Goal: Check status: Check status

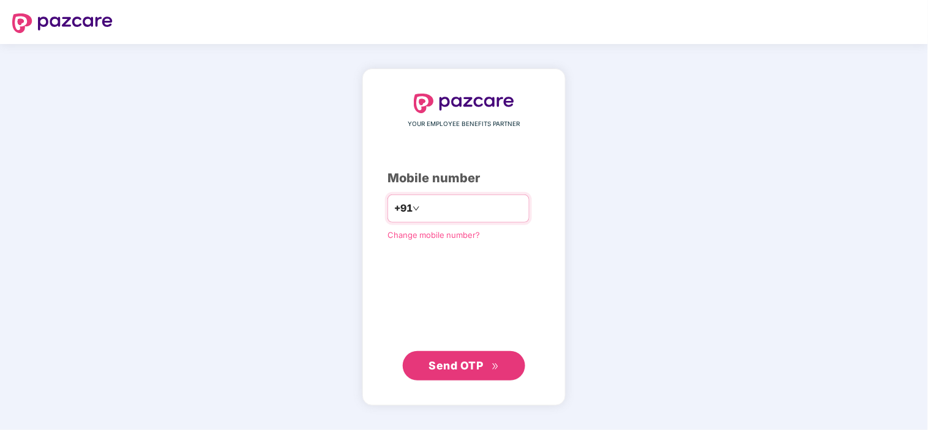
click at [444, 213] on input "number" at bounding box center [472, 209] width 100 height 20
type input "**********"
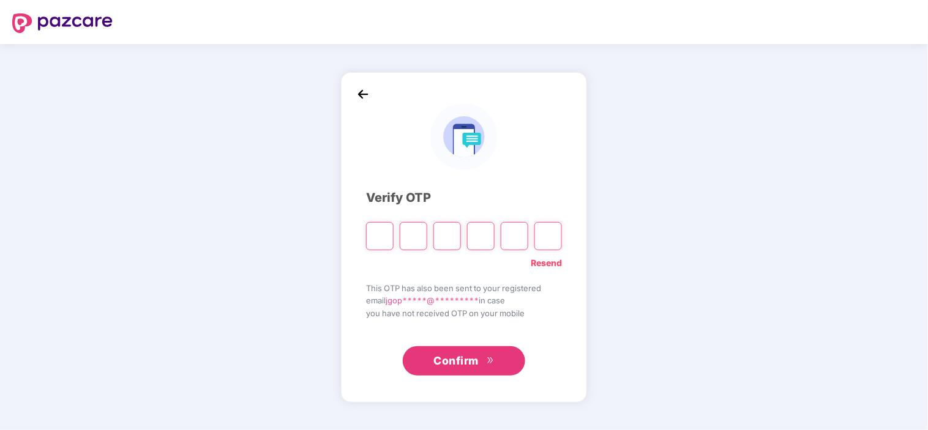
type input "*"
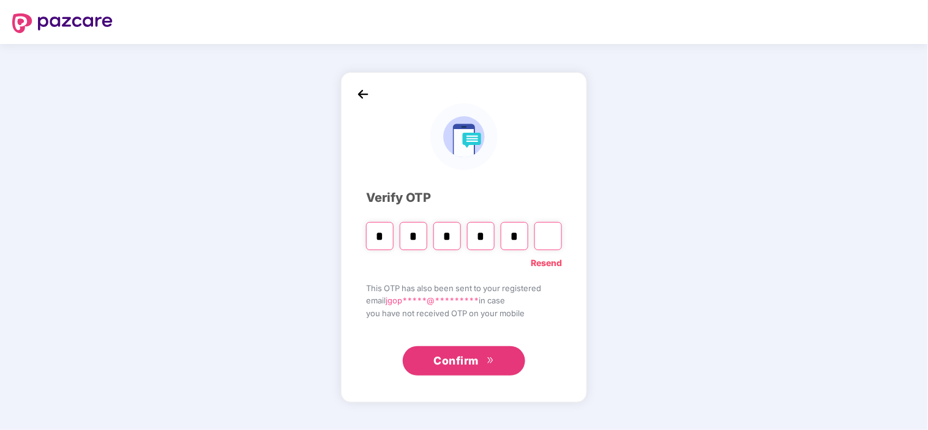
type input "*"
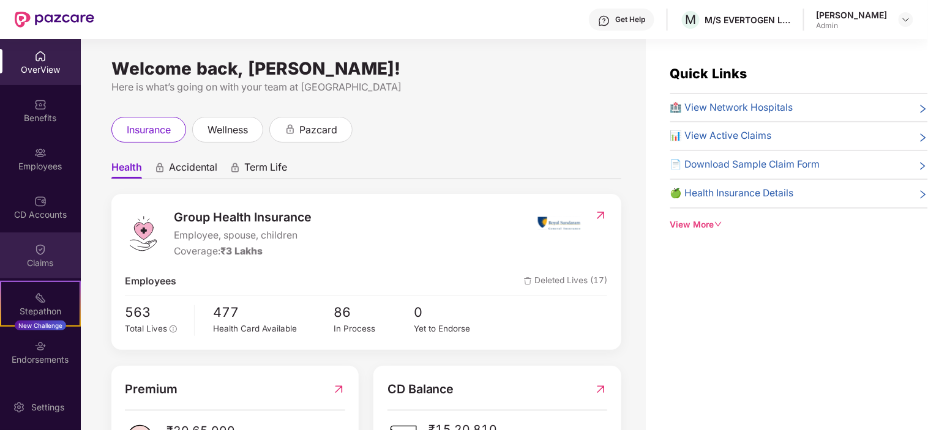
click at [37, 255] on img at bounding box center [40, 250] width 12 height 12
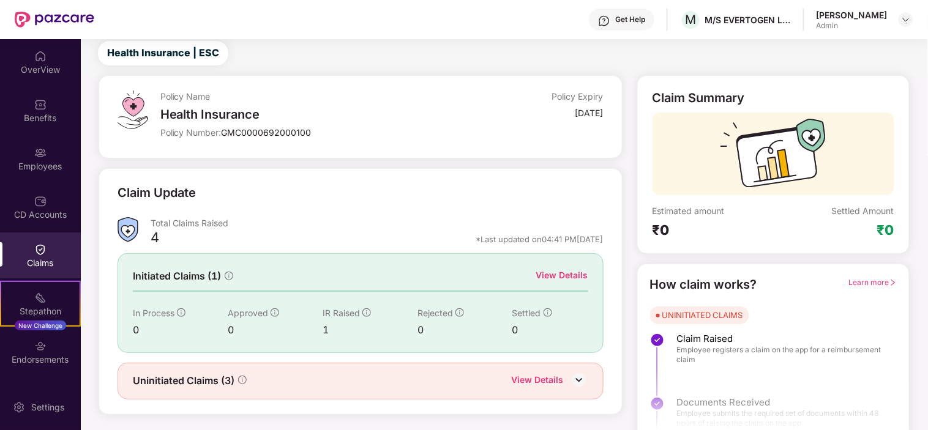
scroll to position [49, 0]
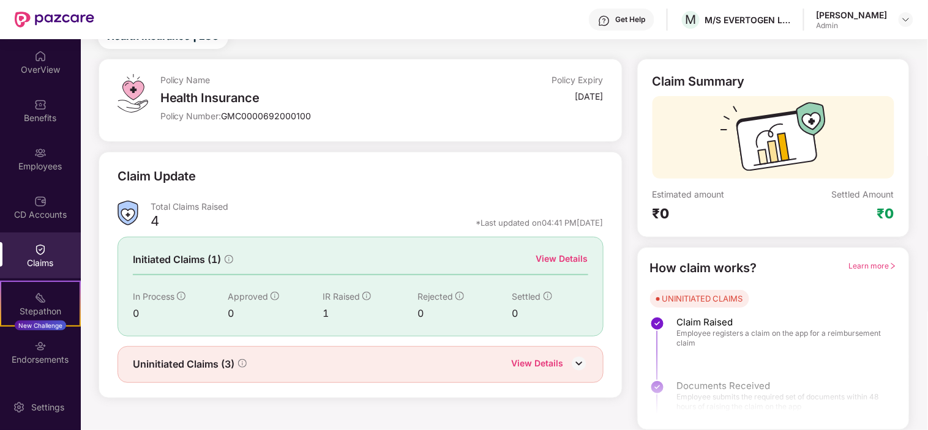
click at [555, 362] on div "View Details" at bounding box center [538, 365] width 52 height 16
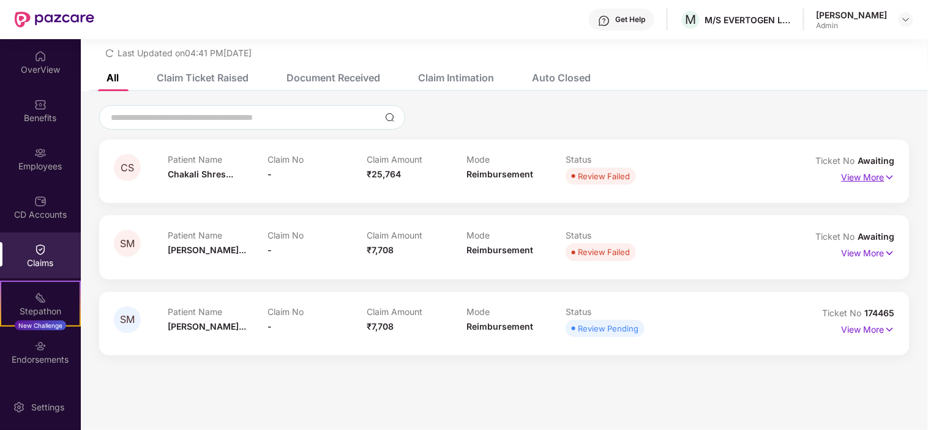
click at [857, 176] on p "View More" at bounding box center [867, 176] width 53 height 17
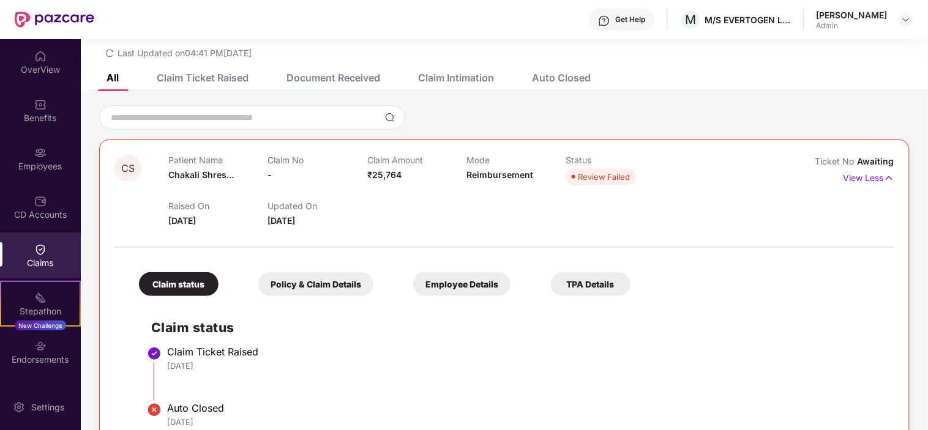
click at [197, 80] on div "Claim Ticket Raised" at bounding box center [203, 78] width 92 height 12
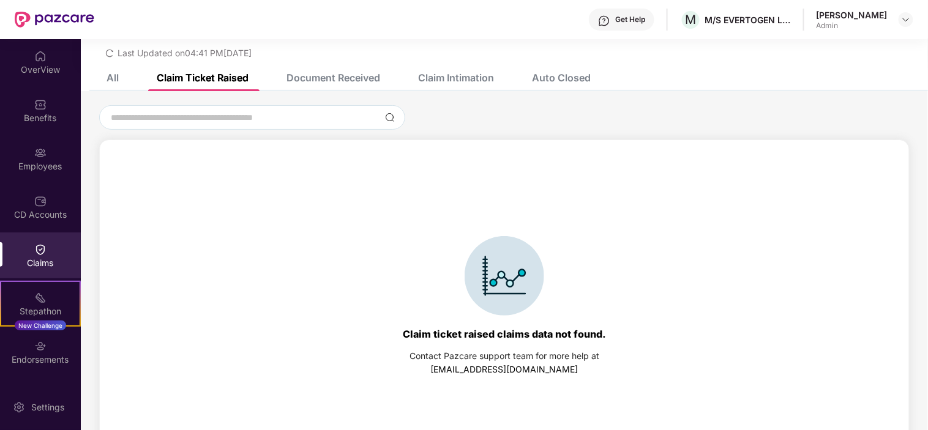
click at [329, 83] on div "Document Received" at bounding box center [324, 77] width 112 height 27
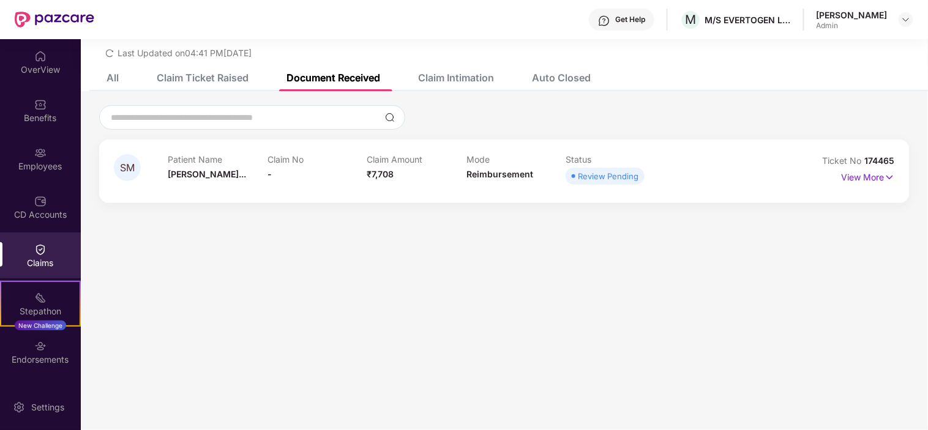
click at [480, 91] on div "CS Patient Name Chakali Shres... Claim No - Claim Amount ₹25,764 Mode Reimburse…" at bounding box center [504, 153] width 847 height 124
click at [475, 80] on div "Claim Intimation" at bounding box center [456, 78] width 76 height 12
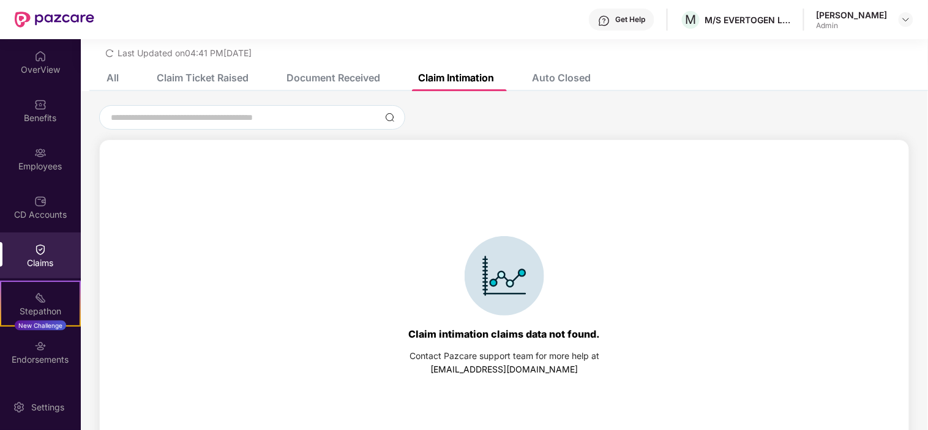
click at [554, 72] on div "Auto Closed" at bounding box center [561, 78] width 59 height 12
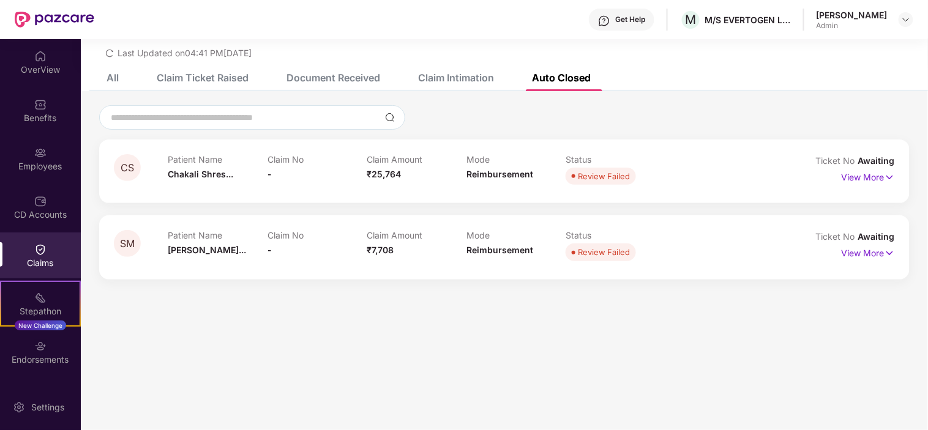
click at [107, 70] on div "All" at bounding box center [103, 77] width 31 height 27
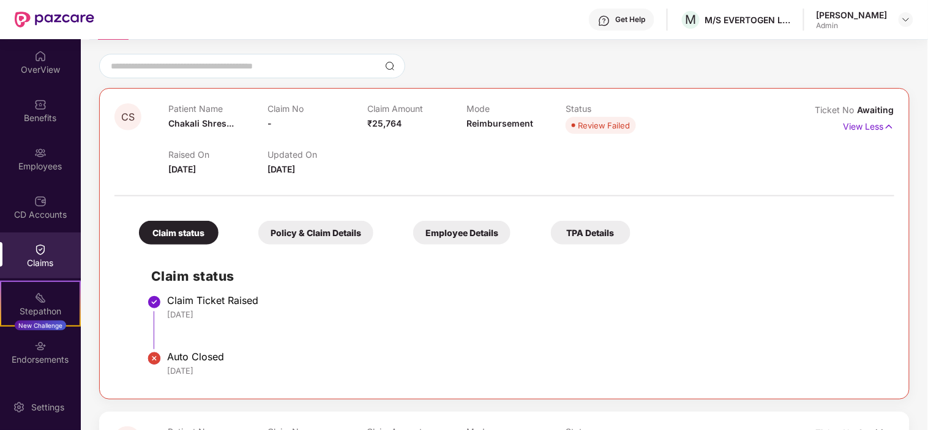
scroll to position [0, 0]
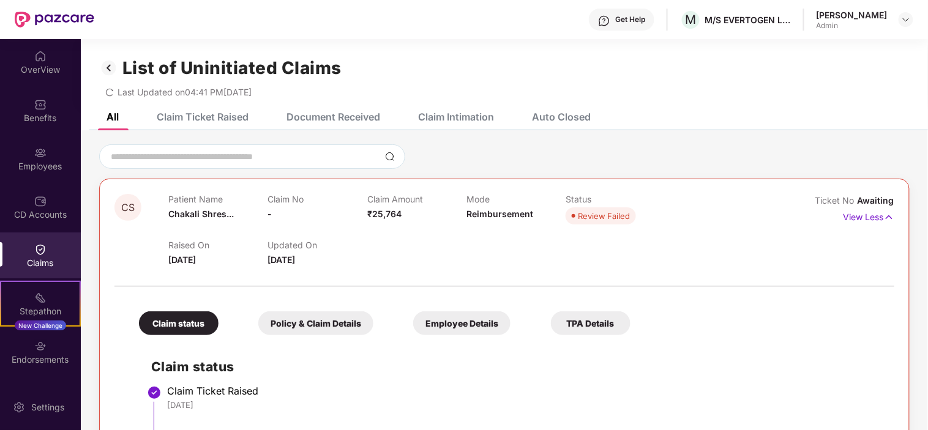
click at [31, 248] on div "Claims" at bounding box center [40, 256] width 81 height 46
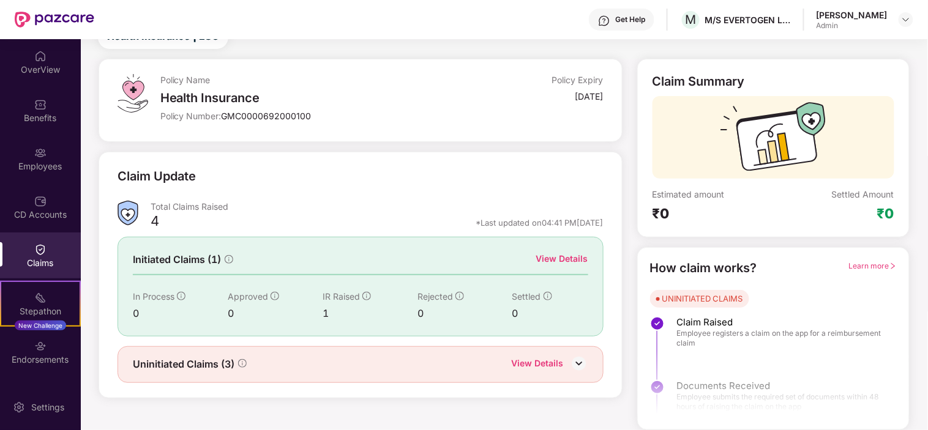
click at [555, 261] on div "View Details" at bounding box center [562, 258] width 52 height 13
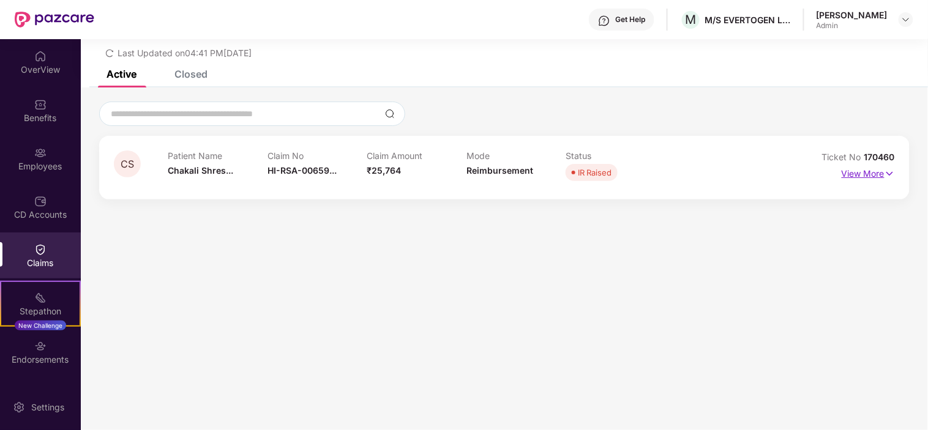
click at [855, 172] on p "View More" at bounding box center [867, 172] width 53 height 17
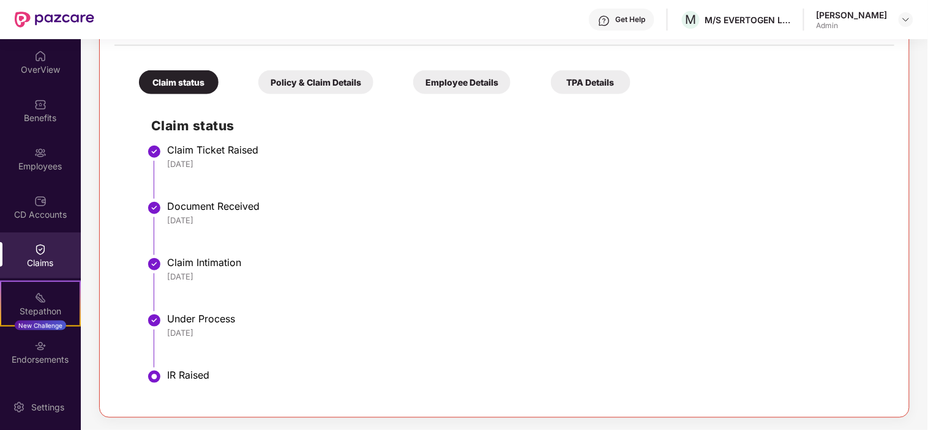
scroll to position [0, 0]
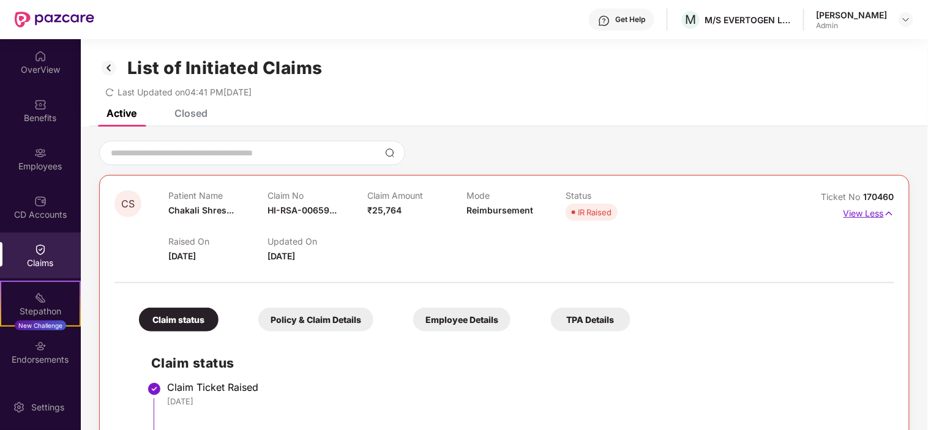
click at [854, 208] on p "View Less" at bounding box center [868, 212] width 51 height 17
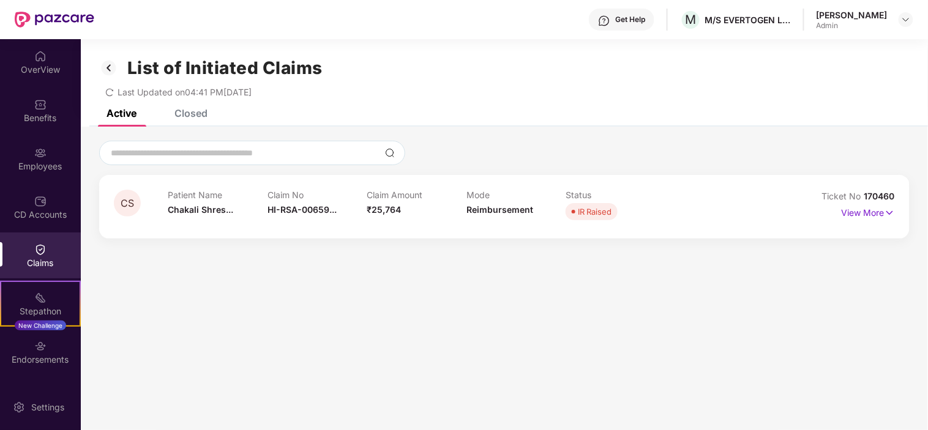
click at [108, 72] on img at bounding box center [109, 68] width 20 height 21
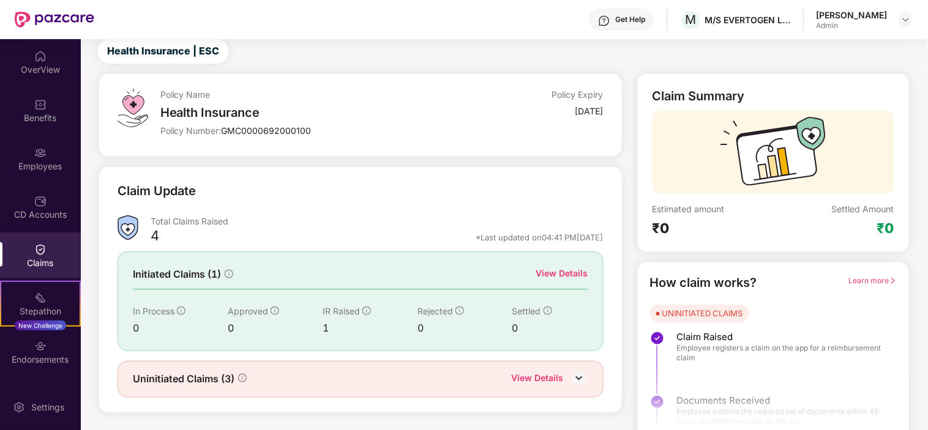
scroll to position [49, 0]
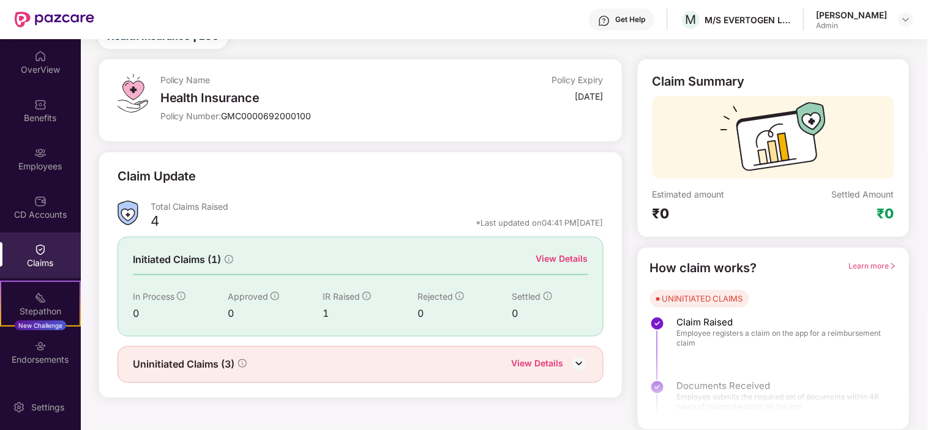
click at [570, 362] on img at bounding box center [579, 363] width 18 height 18
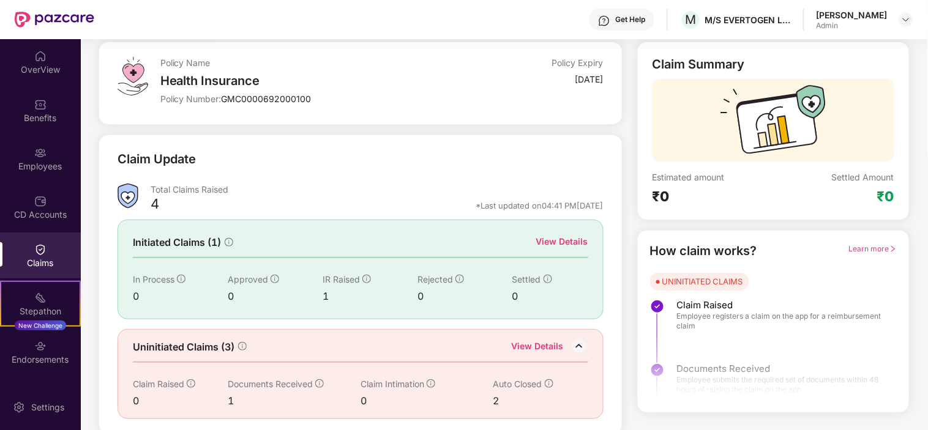
scroll to position [70, 0]
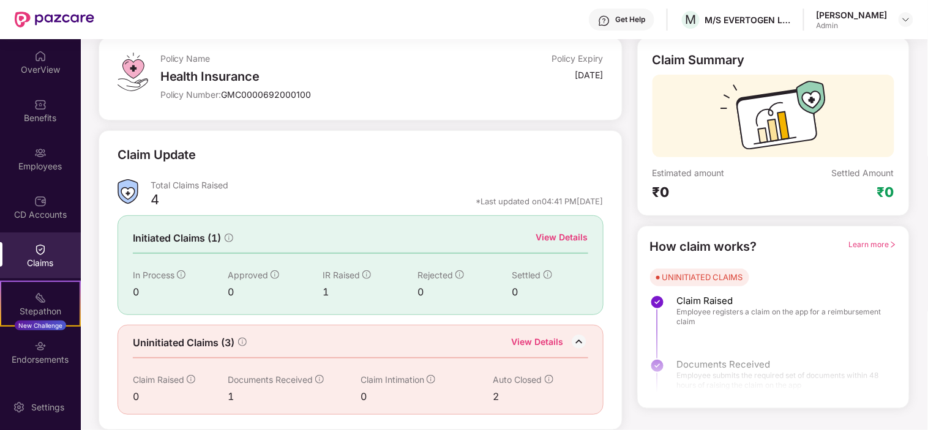
click at [521, 348] on div "View Details" at bounding box center [538, 343] width 52 height 16
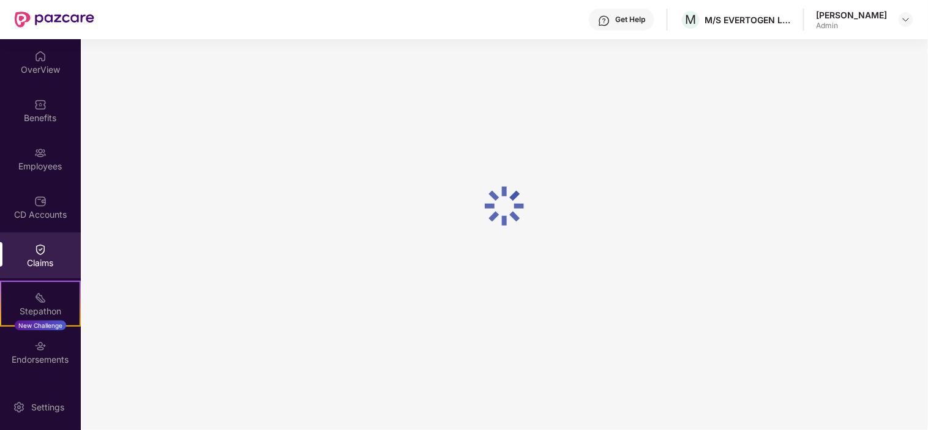
scroll to position [39, 0]
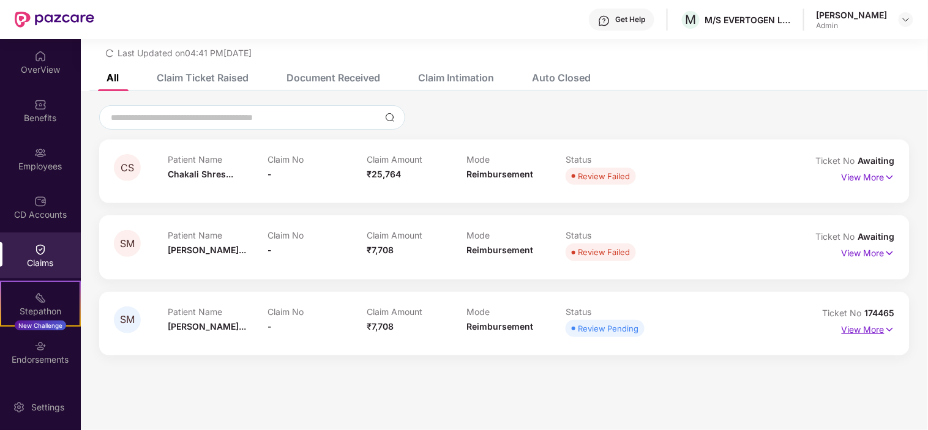
click at [852, 331] on p "View More" at bounding box center [867, 328] width 53 height 17
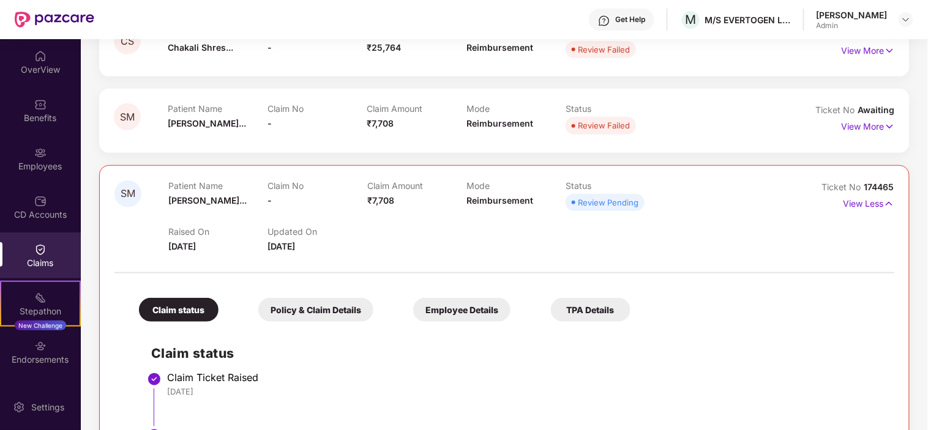
scroll to position [175, 0]
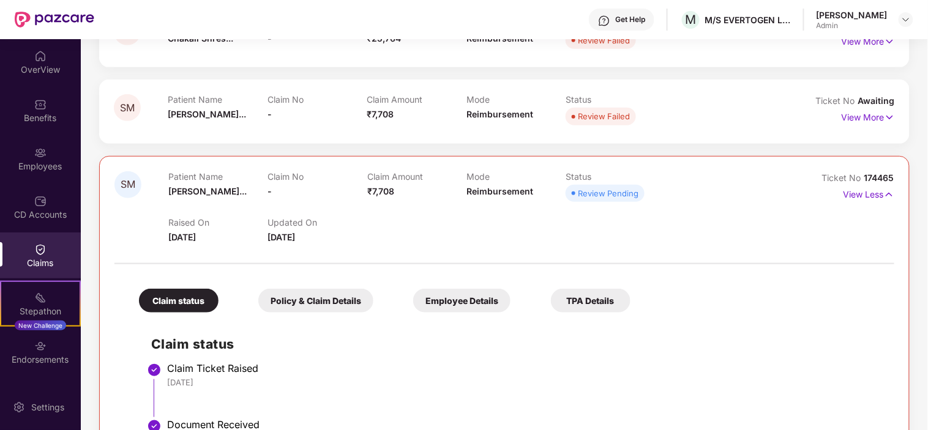
click at [917, 70] on div "CS Patient Name Chakali Shres... Claim No - Claim Amount ₹25,764 Mode Reimburse…" at bounding box center [504, 246] width 847 height 554
click at [907, 17] on img at bounding box center [906, 20] width 10 height 10
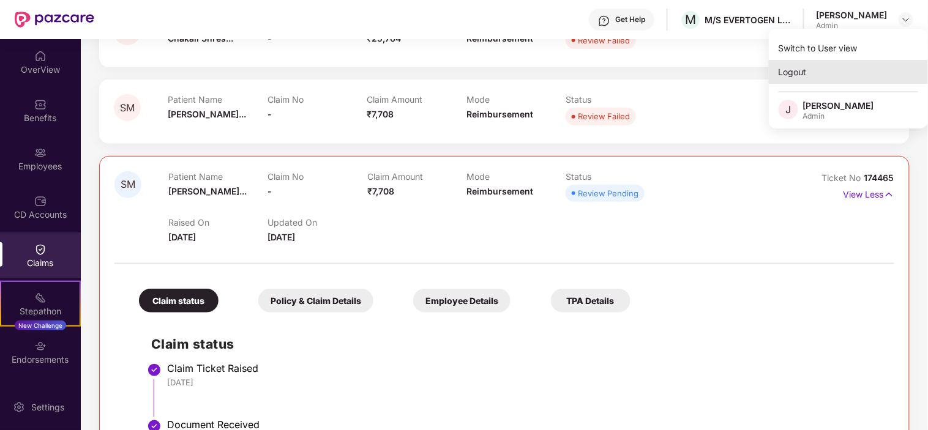
click at [789, 78] on div "Logout" at bounding box center [848, 72] width 159 height 24
